Goal: Task Accomplishment & Management: Manage account settings

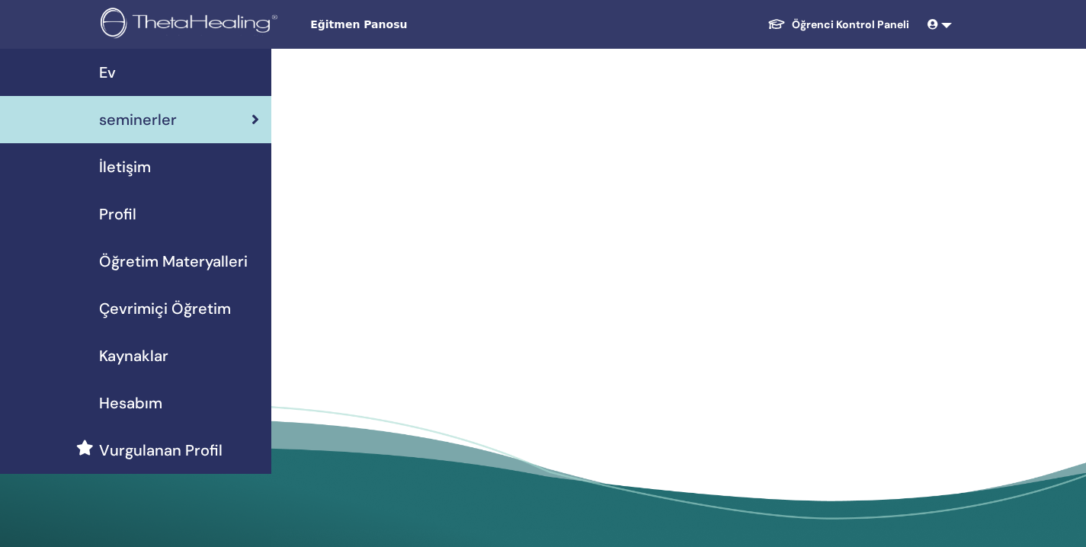
click at [130, 136] on link "seminerler" at bounding box center [135, 119] width 271 height 47
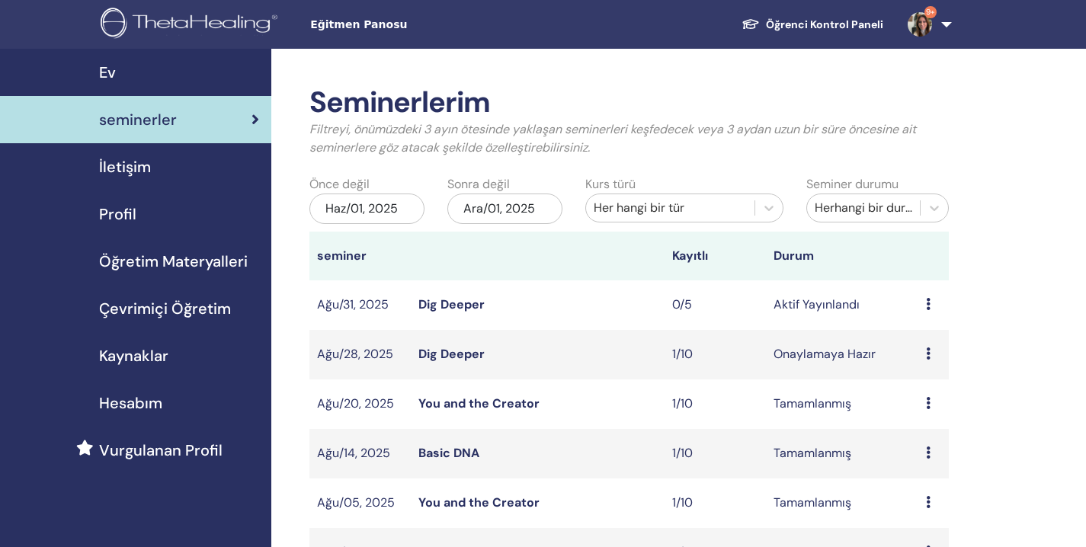
click at [456, 304] on link "Dig Deeper" at bounding box center [451, 304] width 66 height 16
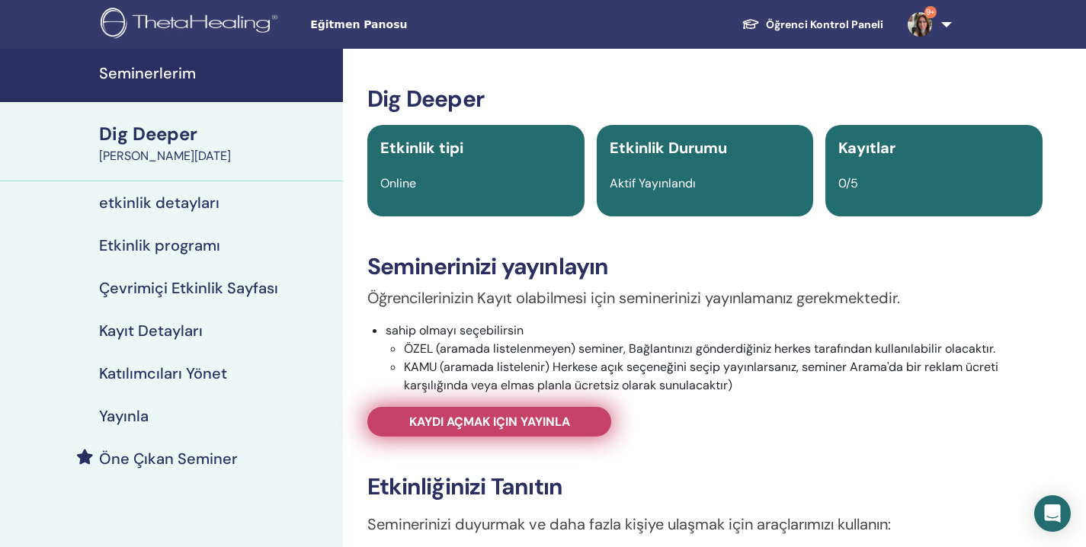
click at [524, 424] on span "Kaydı açmak için yayınla" at bounding box center [489, 422] width 161 height 16
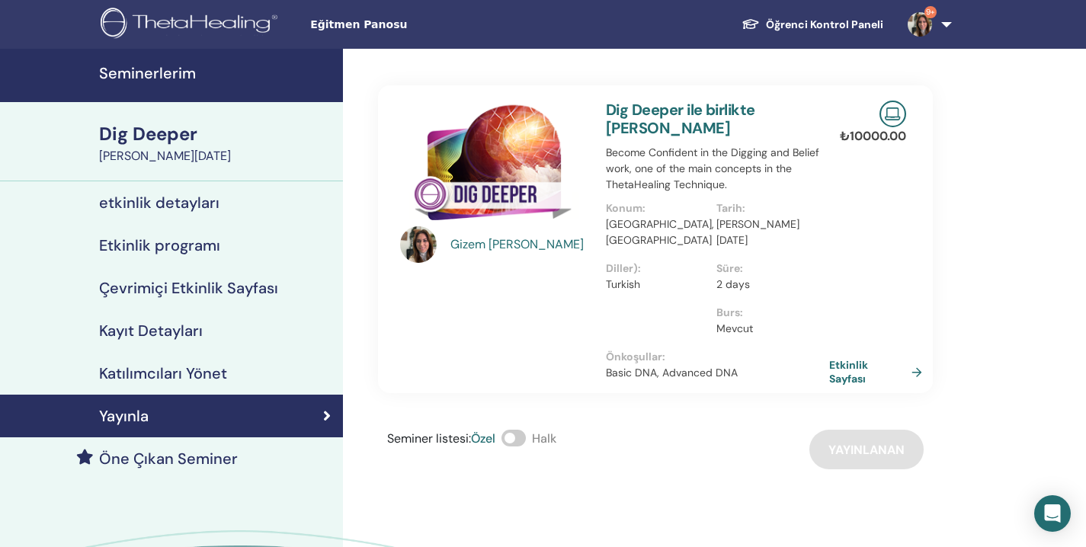
click at [840, 363] on link "Etkinlik Sayfası" at bounding box center [878, 371] width 99 height 27
click at [738, 116] on link "Dig Deeper ile birlikte Gizem Gezgin Tokoğlu" at bounding box center [680, 119] width 149 height 38
